Goal: Task Accomplishment & Management: Complete application form

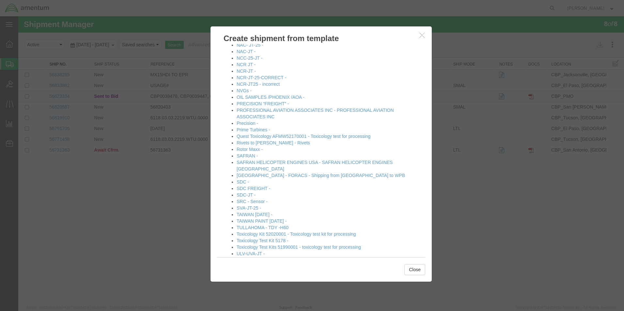
scroll to position [634, 0]
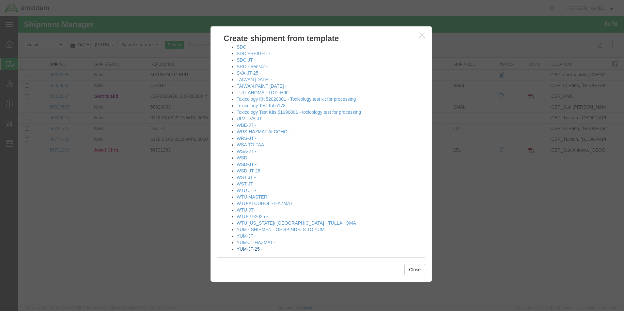
click at [246, 247] on link "YUM-JT-25 -" at bounding box center [250, 249] width 26 height 5
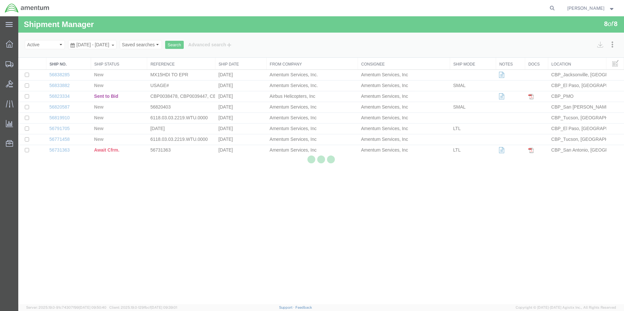
select select "49831"
select select "49951"
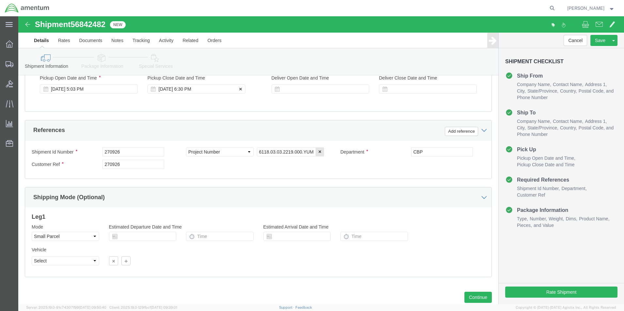
scroll to position [285, 0]
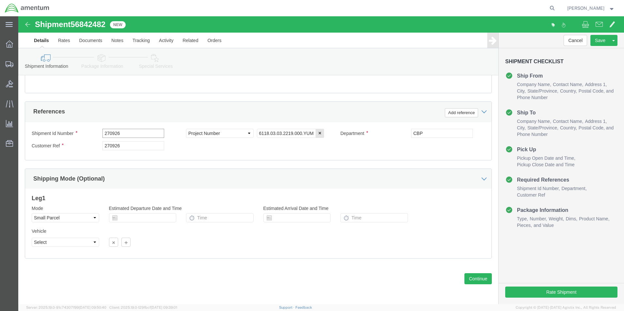
drag, startPoint x: 110, startPoint y: 115, endPoint x: 66, endPoint y: 107, distance: 44.2
click div "Shipment Id Number 270926 Select Account Type Activity ID Airline Appointment N…"
type input "578-000839"
drag, startPoint x: 114, startPoint y: 131, endPoint x: 79, endPoint y: 129, distance: 34.7
click div "Customer Ref 270926"
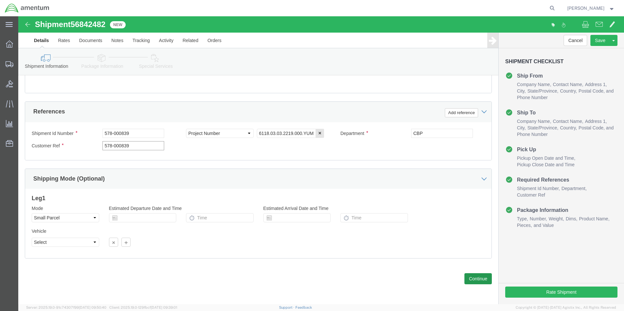
type input "578-000839"
click button "Continue"
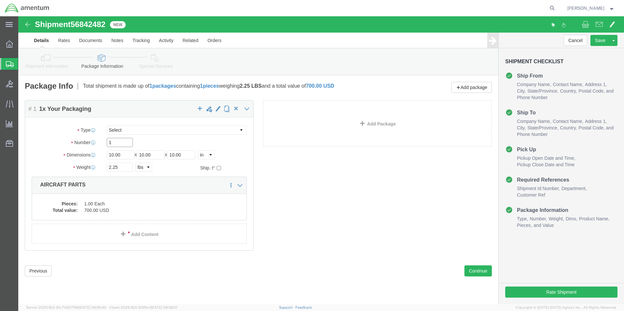
click input "1"
click div "Dimensions Length 10.00 x Width 10.00 x Height 10.00 Select cm ft in"
type input "10"
type input "7"
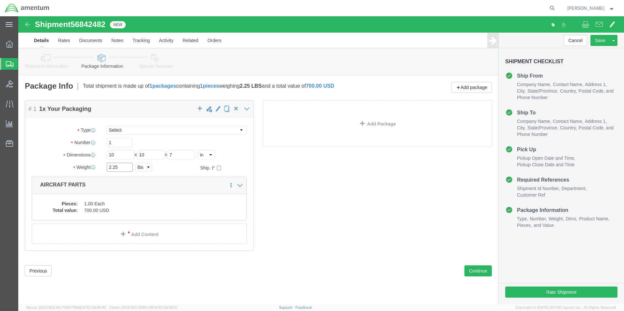
drag, startPoint x: 109, startPoint y: 150, endPoint x: 69, endPoint y: 153, distance: 40.6
click div "Weight 2.25 Select kgs lbs Ship. t°"
type input "4.50"
click dd "1.00 Each"
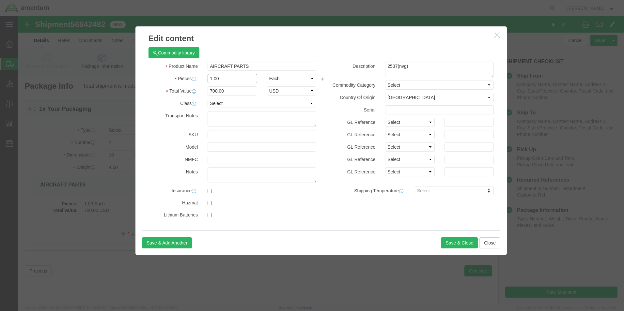
drag, startPoint x: 182, startPoint y: 59, endPoint x: 158, endPoint y: 56, distance: 24.7
click div "Product Name AIRCRAFT PARTS Pieces 1.00 Select Bag Barrels 100Board Feet Bottle…"
type input "5"
click h3 "Edit content"
drag, startPoint x: 204, startPoint y: 81, endPoint x: 191, endPoint y: 71, distance: 16.0
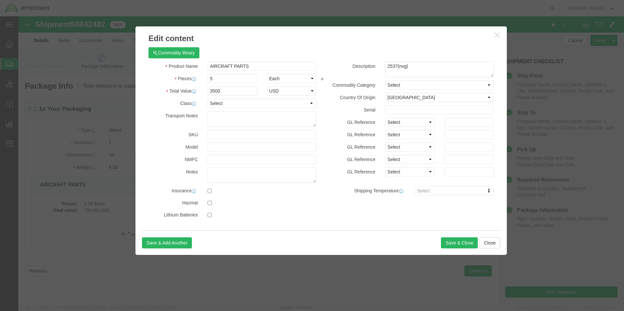
click div "Product Name AIRCRAFT PARTS Pieces 5 Select Bag Barrels 100Board Feet Bottle Bo…"
drag, startPoint x: 212, startPoint y: 73, endPoint x: 153, endPoint y: 76, distance: 58.9
click div "Total Value 3500 Select ADP AED AFN ALL AMD AOA ARS ATS AUD AWG AZN BAM BBD BDT…"
type input "850"
drag, startPoint x: 402, startPoint y: 51, endPoint x: 341, endPoint y: 54, distance: 60.8
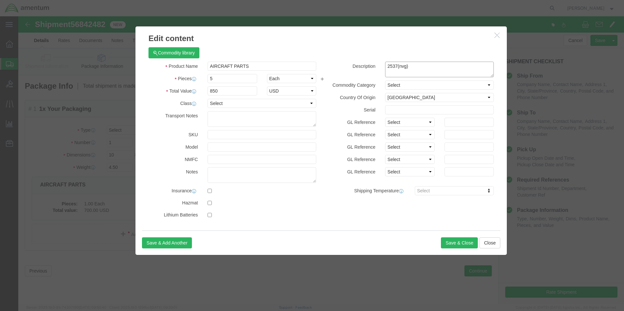
click div "Description 2537(nvg)"
type textarea "Bolts, Pins, Nuts,"
click button "Save & Close"
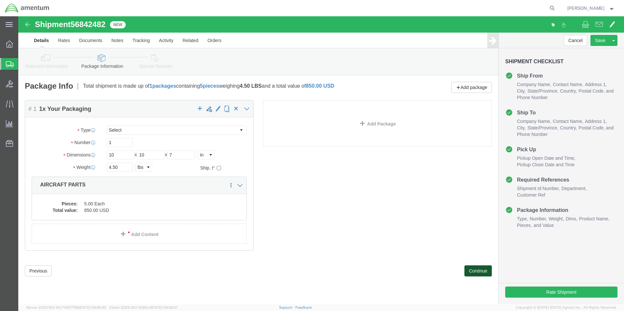
click button "Continue"
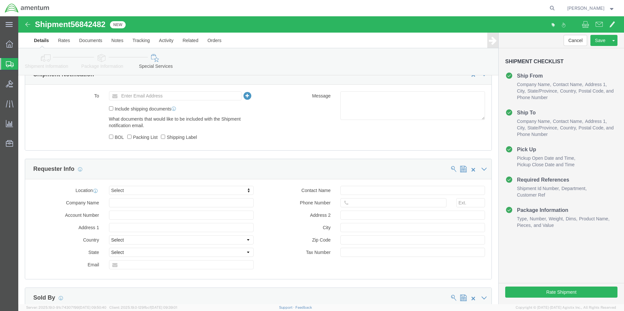
scroll to position [457, 0]
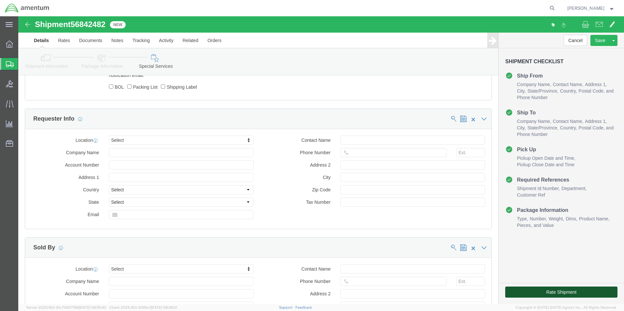
click button "Rate Shipment"
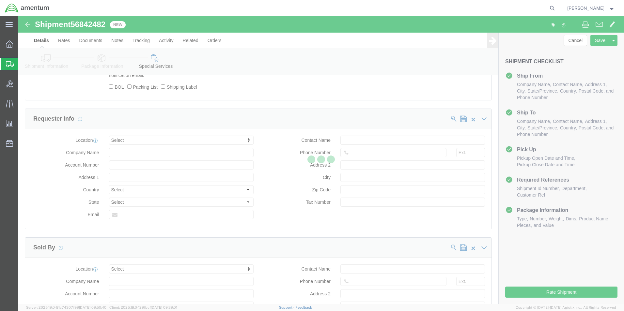
scroll to position [14, 0]
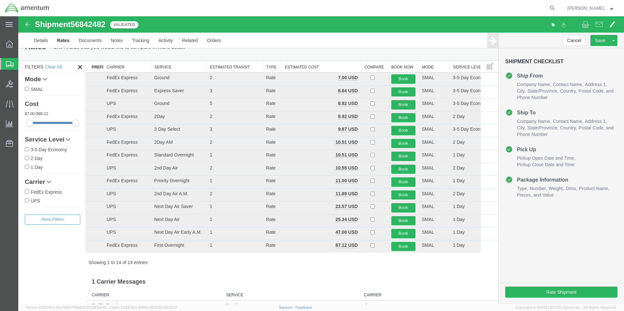
click at [116, 64] on th "Carrier" at bounding box center [127, 67] width 48 height 12
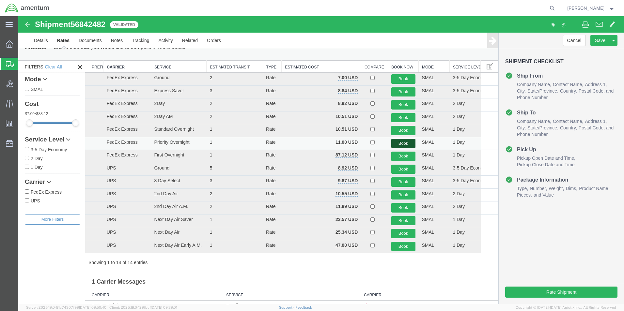
click at [394, 141] on button "Book" at bounding box center [403, 143] width 24 height 9
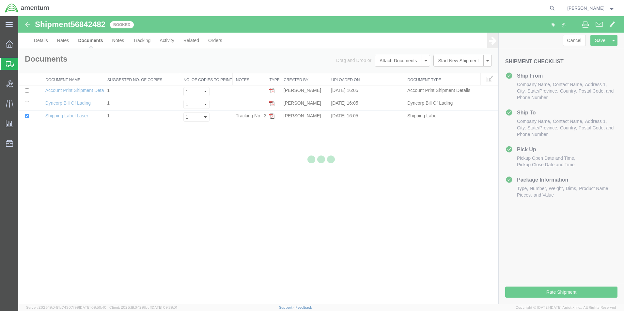
scroll to position [0, 0]
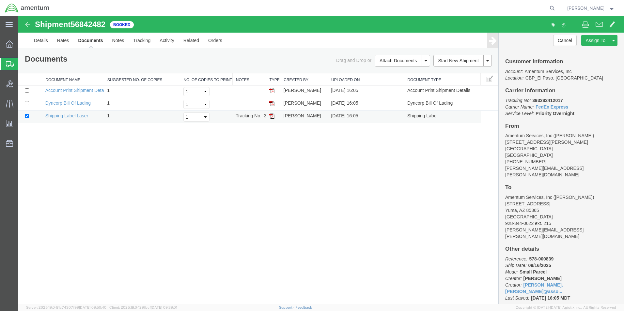
click at [272, 115] on img at bounding box center [271, 116] width 5 height 5
